Goal: Check status: Check status

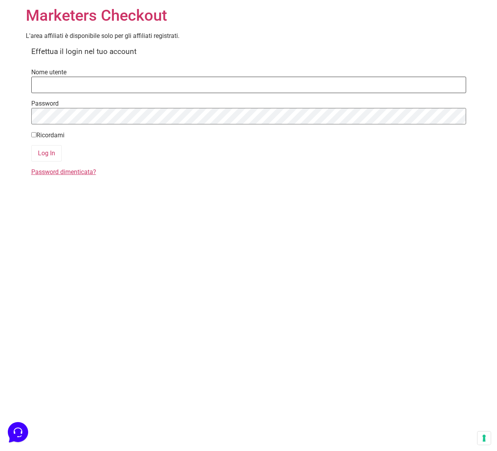
type input "info@monetizzando.com"
click at [34, 136] on input "Ricordami" at bounding box center [33, 134] width 5 height 5
checkbox input "true"
click at [34, 145] on input "Log In" at bounding box center [46, 153] width 30 height 16
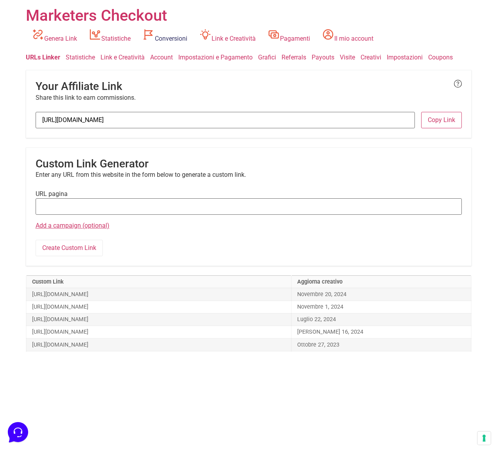
click at [178, 40] on link "Conversioni" at bounding box center [164, 35] width 57 height 21
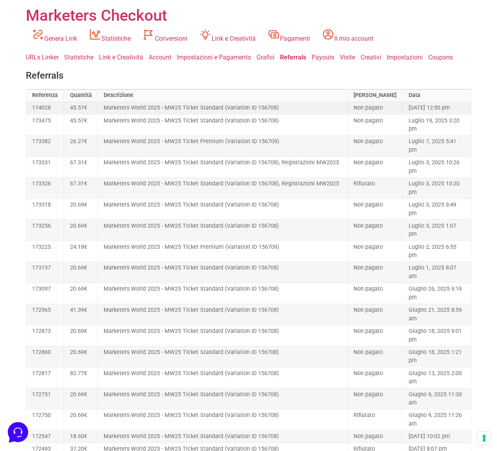
drag, startPoint x: 453, startPoint y: 115, endPoint x: 103, endPoint y: 104, distance: 350.4
click at [100, 104] on tr "174028 45.57€ Marketers World 2025 - MW25 Ticket Standard (Variation ID 156708)…" at bounding box center [248, 108] width 445 height 13
click at [290, 114] on td "Marketers World 2025 - MW25 Ticket Standard (Variation ID 156708)" at bounding box center [222, 108] width 249 height 13
